Goal: Obtain resource: Download file/media

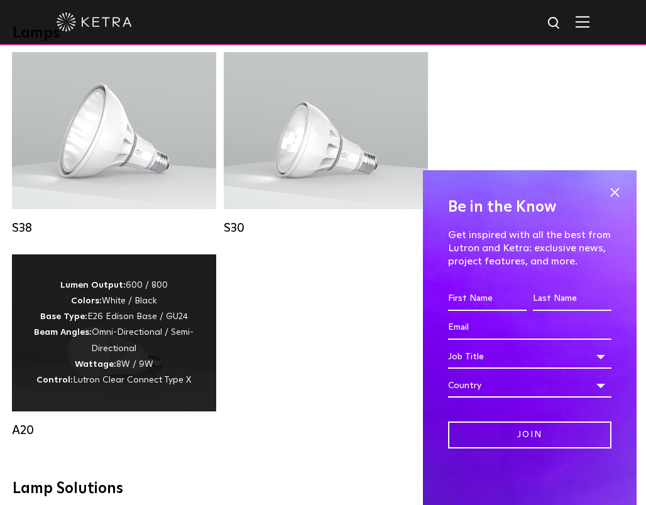
scroll to position [1109, 0]
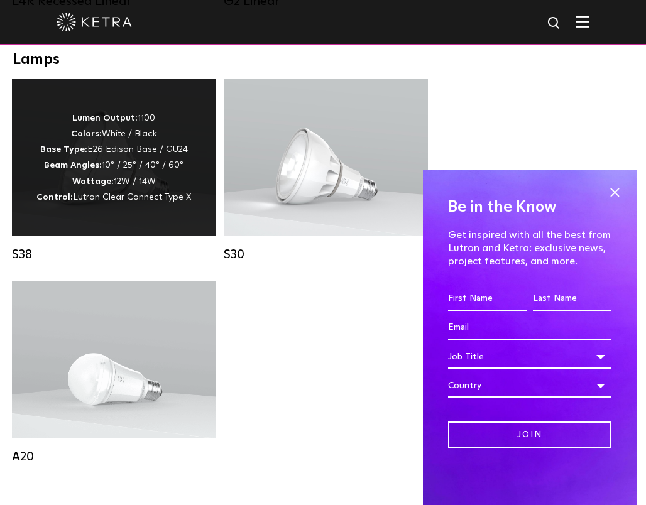
click at [188, 202] on span "Lutron Clear Connect Type X" at bounding box center [132, 197] width 118 height 9
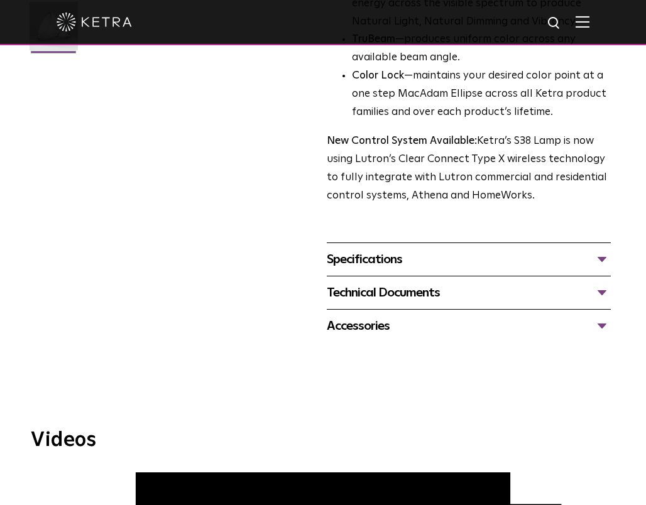
scroll to position [387, 0]
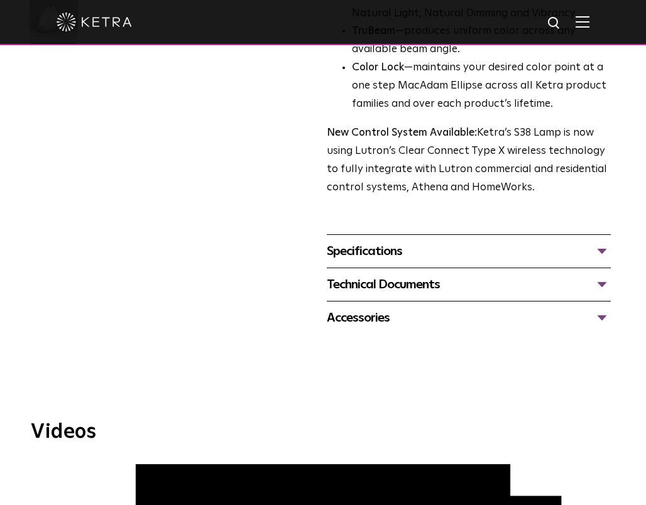
click at [406, 255] on div "Specifications" at bounding box center [469, 251] width 284 height 20
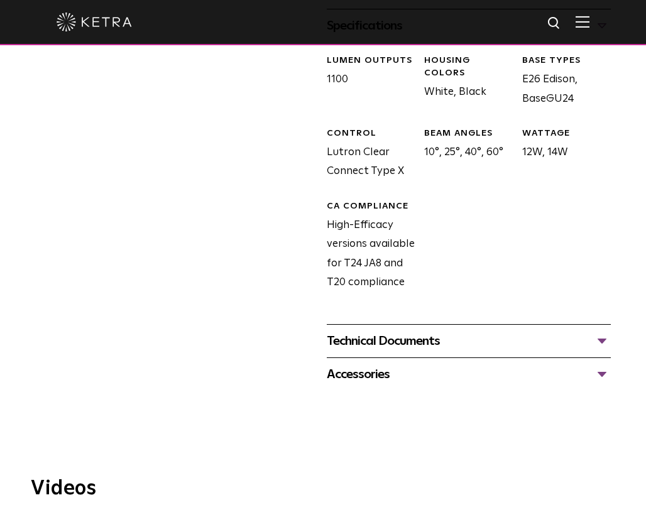
scroll to position [643, 0]
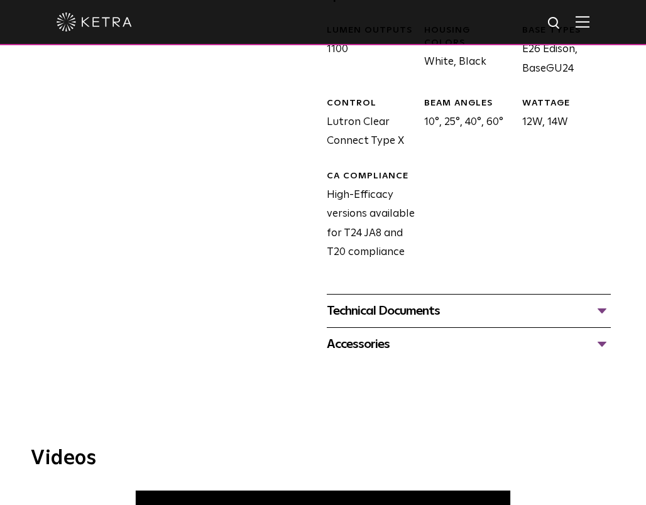
click at [487, 303] on div "Technical Documents" at bounding box center [469, 311] width 284 height 20
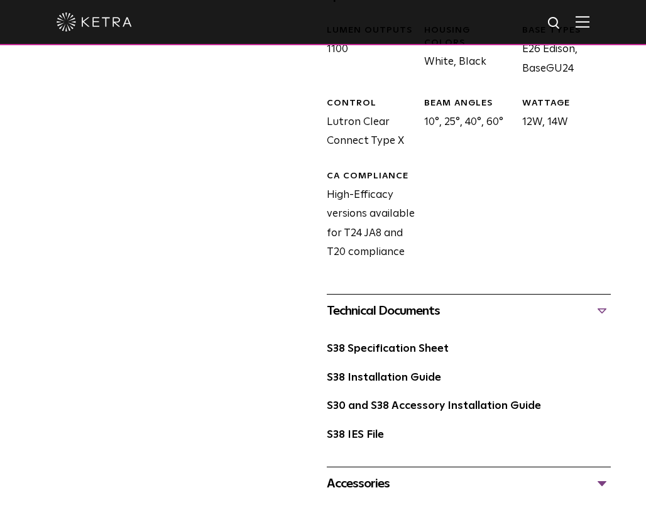
scroll to position [793, 0]
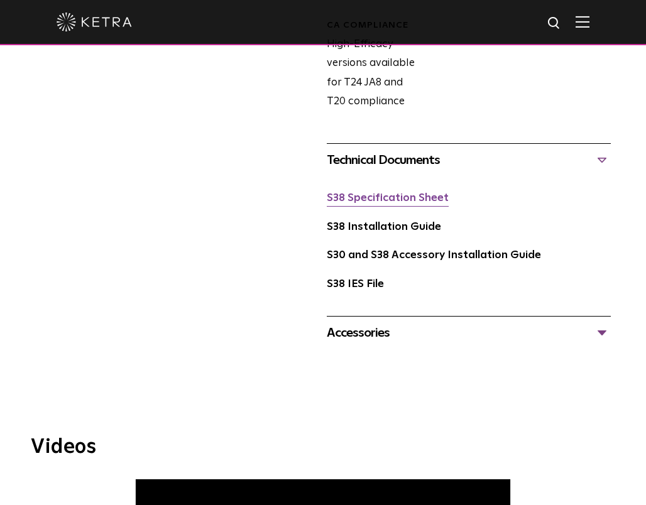
click at [426, 200] on link "S38 Specification Sheet" at bounding box center [388, 198] width 122 height 11
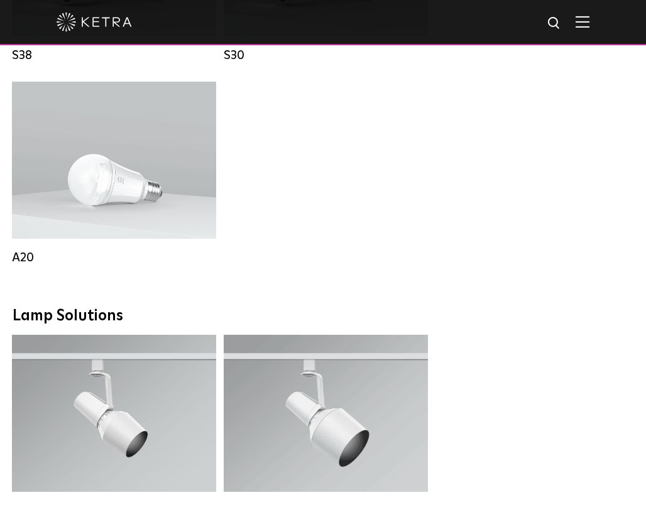
scroll to position [1131, 0]
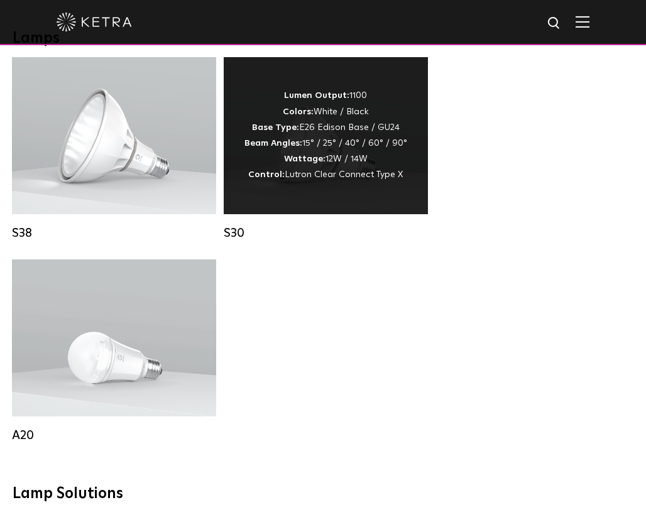
click at [307, 207] on div "Lumen Output: 1100 Colors: White / Black Base Type: E26 Edison Base / GU24 Beam…" at bounding box center [326, 135] width 204 height 157
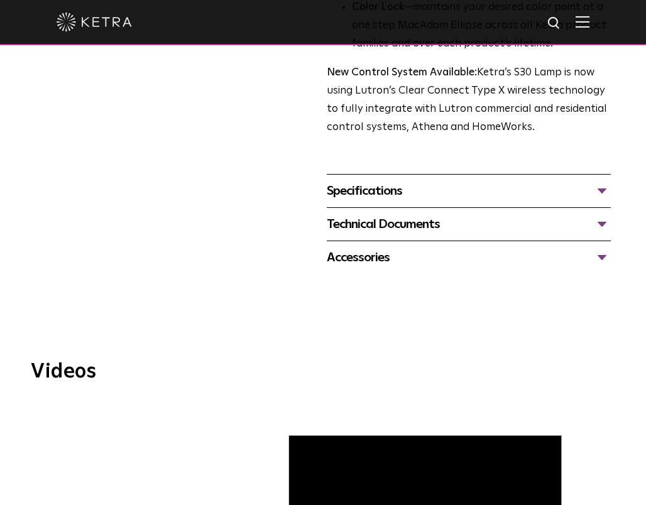
scroll to position [496, 0]
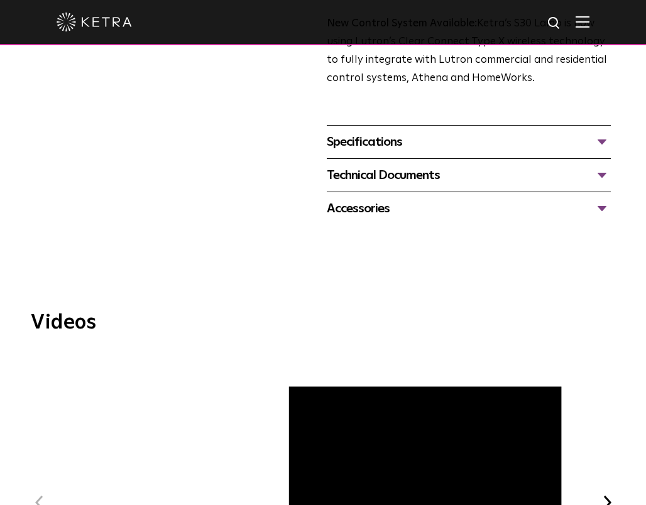
click at [389, 134] on div "Specifications" at bounding box center [469, 142] width 284 height 20
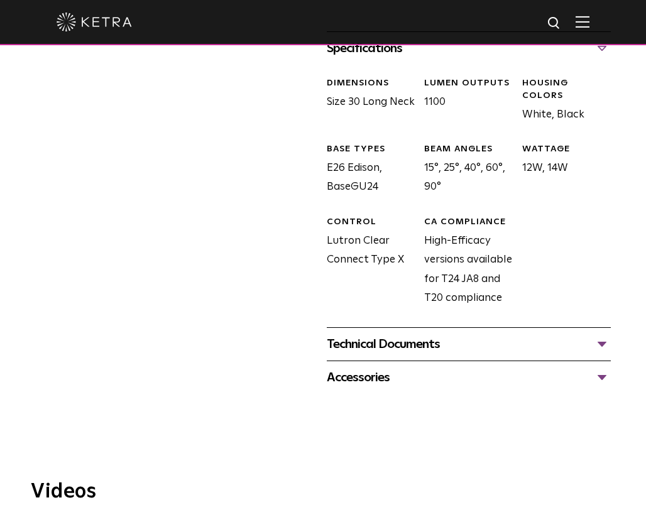
scroll to position [656, 0]
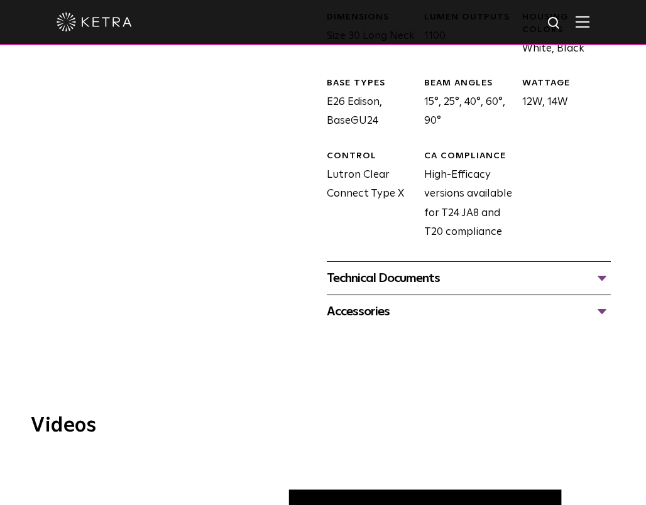
click at [372, 288] on div "Technical Documents" at bounding box center [469, 278] width 284 height 20
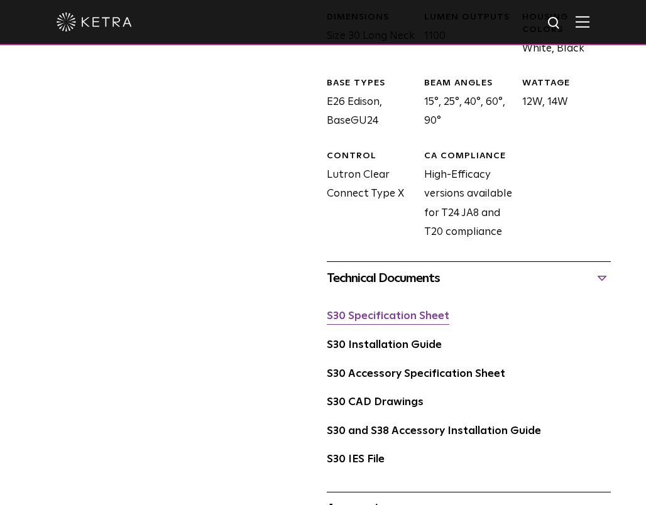
click at [358, 320] on link "S30 Specification Sheet" at bounding box center [388, 316] width 122 height 11
